Goal: Task Accomplishment & Management: Use online tool/utility

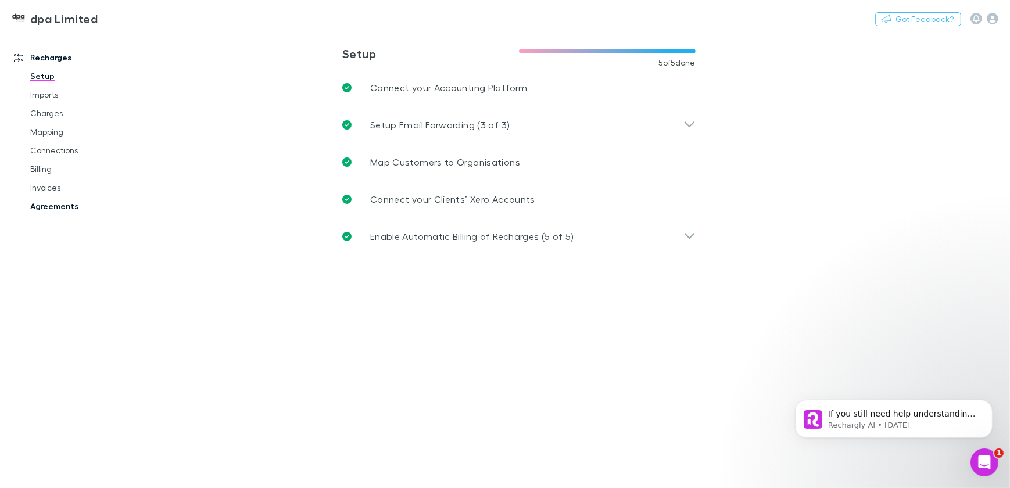
click at [52, 204] on link "Agreements" at bounding box center [87, 206] width 136 height 19
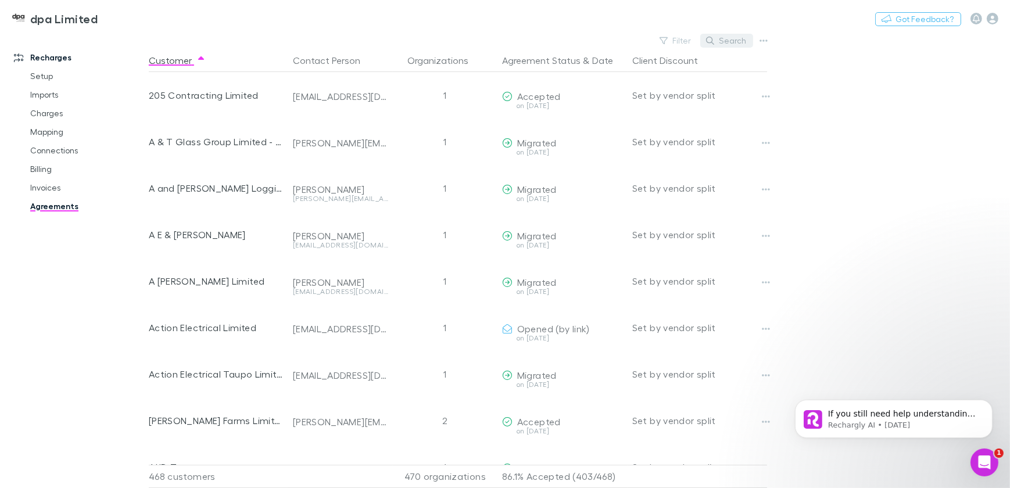
click at [740, 42] on button "Search" at bounding box center [726, 41] width 53 height 14
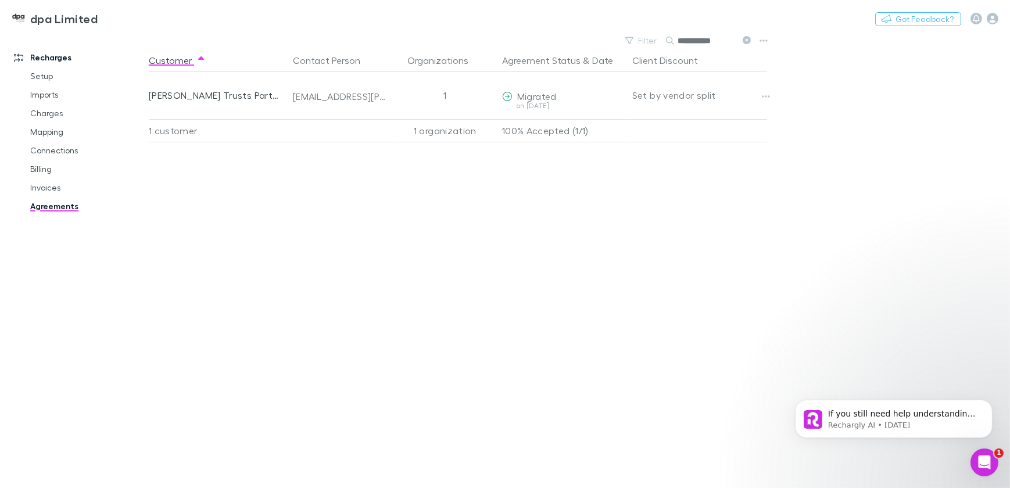
type input "**********"
